Goal: Find specific page/section

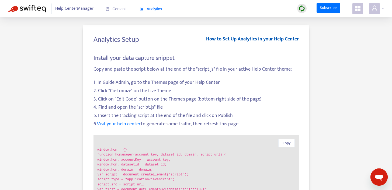
click at [253, 37] on link "How to Set Up Analytics in your Help Center" at bounding box center [252, 41] width 93 height 11
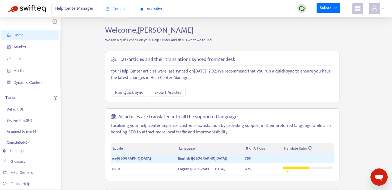
click at [160, 10] on span "Analytics" at bounding box center [151, 9] width 22 height 4
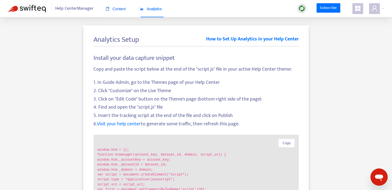
click at [117, 10] on span "Content" at bounding box center [116, 9] width 20 height 4
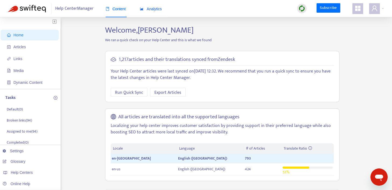
click at [153, 7] on span "Analytics" at bounding box center [151, 9] width 22 height 4
